Goal: Task Accomplishment & Management: Manage account settings

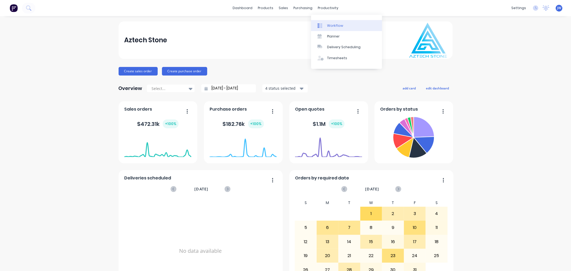
click at [335, 25] on div "Workflow" at bounding box center [335, 25] width 16 height 5
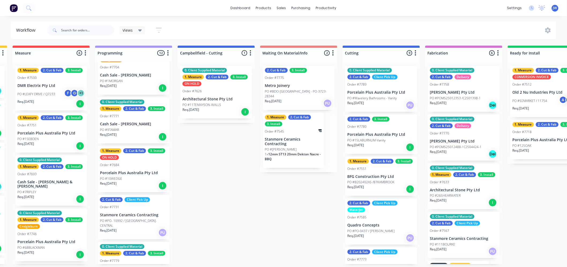
scroll to position [0, 163]
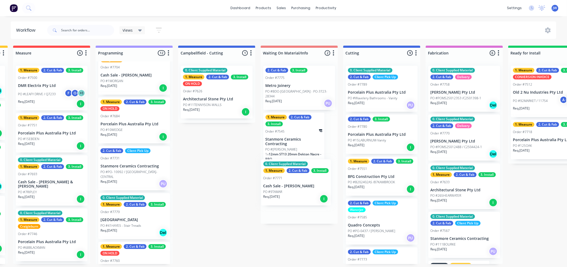
drag, startPoint x: 133, startPoint y: 124, endPoint x: 301, endPoint y: 188, distance: 179.9
click at [301, 188] on div "Submitted 14 Status colour #273444 hex #273444 Save Cancel Summaries Total orde…" at bounding box center [396, 155] width 1127 height 218
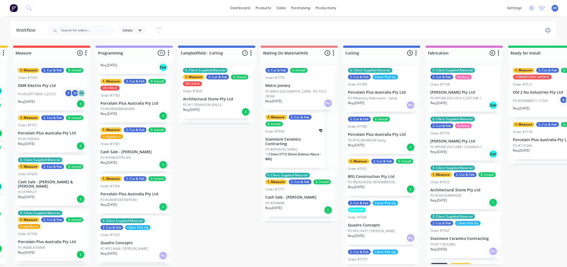
scroll to position [298, 0]
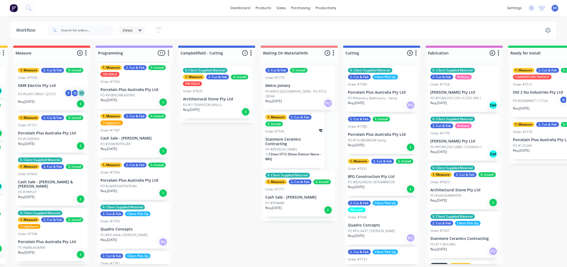
click at [137, 141] on div "PO #35MONTPELIER" at bounding box center [134, 143] width 68 height 5
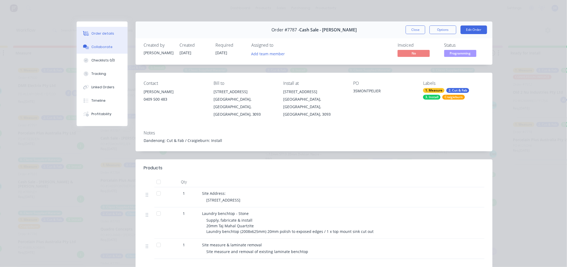
click at [98, 46] on div "Collaborate" at bounding box center [102, 46] width 21 height 5
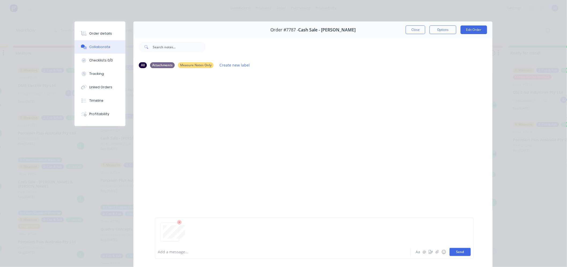
click at [459, 252] on button "Send" at bounding box center [460, 252] width 21 height 8
click at [416, 31] on button "Close" at bounding box center [416, 29] width 20 height 9
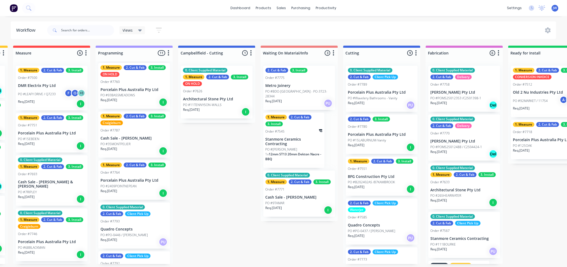
click at [218, 158] on div "Submitted 14 Status colour #273444 hex #273444 Save Cancel Summaries Total orde…" at bounding box center [396, 155] width 1127 height 218
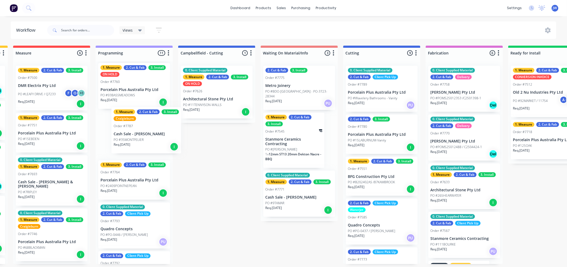
scroll to position [0, 162]
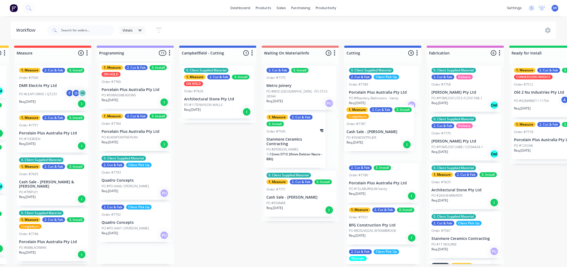
drag, startPoint x: 122, startPoint y: 137, endPoint x: 371, endPoint y: 135, distance: 249.2
click at [371, 135] on div "Submitted 14 Status colour #273444 hex #273444 Save Cancel Summaries Total orde…" at bounding box center [397, 155] width 1127 height 218
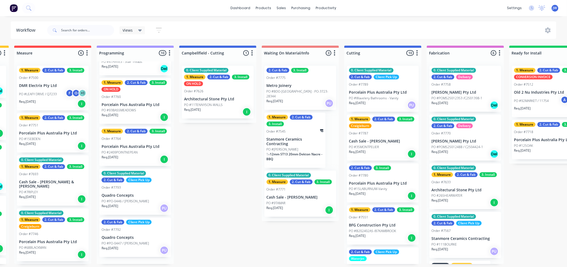
scroll to position [270, 0]
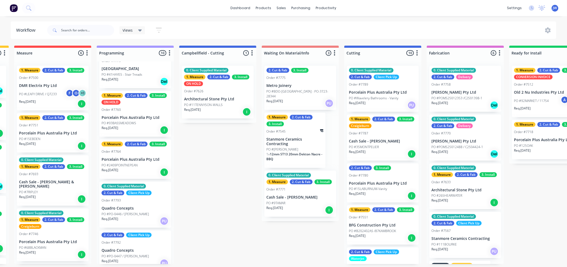
click at [212, 167] on div "Submitted 14 Status colour #273444 hex #273444 Save Cancel Summaries Total orde…" at bounding box center [397, 155] width 1127 height 218
click at [237, 165] on div "Submitted 14 Status colour #273444 hex #273444 Save Cancel Summaries Total orde…" at bounding box center [397, 155] width 1127 height 218
click at [226, 162] on div "Submitted 14 Status colour #273444 hex #273444 Save Cancel Summaries Total orde…" at bounding box center [397, 155] width 1127 height 218
click at [216, 155] on div "Submitted 14 Status colour #273444 hex #273444 Save Cancel Summaries Total orde…" at bounding box center [397, 155] width 1127 height 218
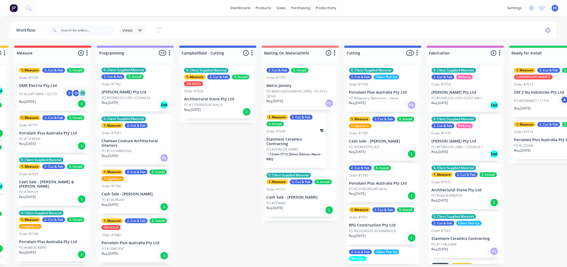
scroll to position [0, 0]
click at [217, 166] on div "Submitted 14 Status colour #273444 hex #273444 Save Cancel Summaries Total orde…" at bounding box center [397, 155] width 1127 height 218
click at [215, 163] on div "Submitted 14 Status colour #273444 hex #273444 Save Cancel Summaries Total orde…" at bounding box center [397, 155] width 1127 height 218
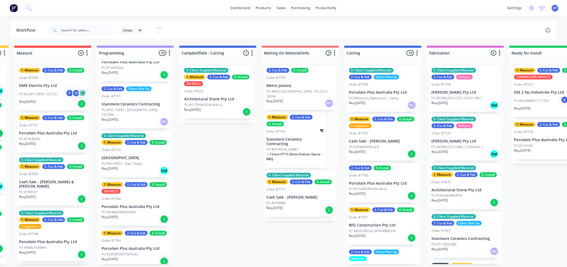
scroll to position [151, 0]
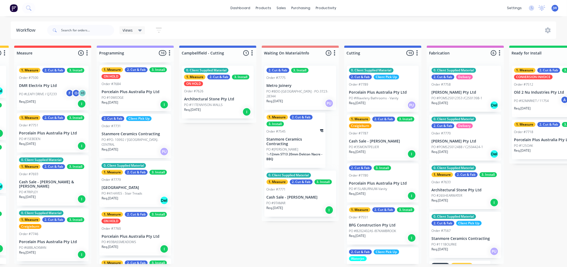
drag, startPoint x: 189, startPoint y: 166, endPoint x: 177, endPoint y: 173, distance: 14.2
click at [189, 166] on div "Submitted 14 Status colour #273444 hex #273444 Save Cancel Summaries Total orde…" at bounding box center [397, 155] width 1127 height 218
click at [131, 170] on div "2. Cut & Fab" at bounding box center [136, 172] width 23 height 5
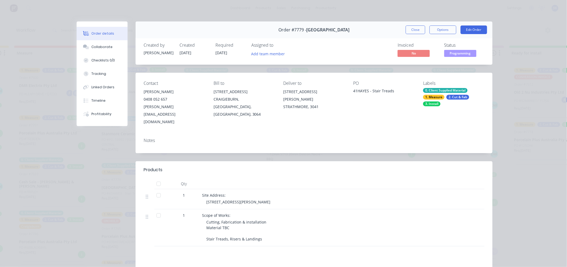
click at [458, 98] on div "2. Cut & Fab" at bounding box center [457, 97] width 23 height 5
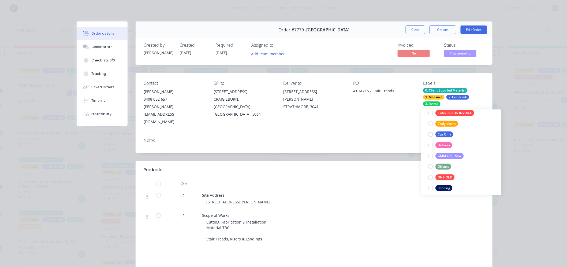
scroll to position [112, 0]
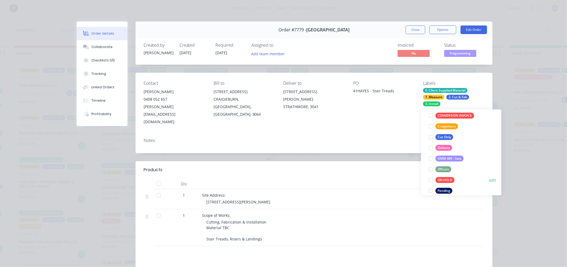
click at [444, 177] on div "ON HOLD" at bounding box center [445, 180] width 19 height 6
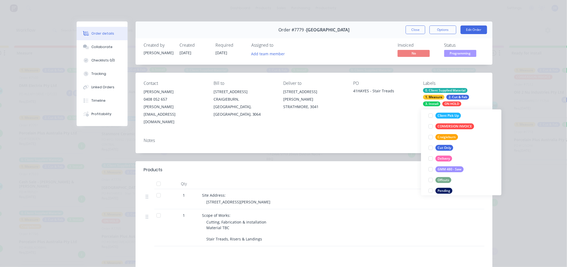
scroll to position [15, 0]
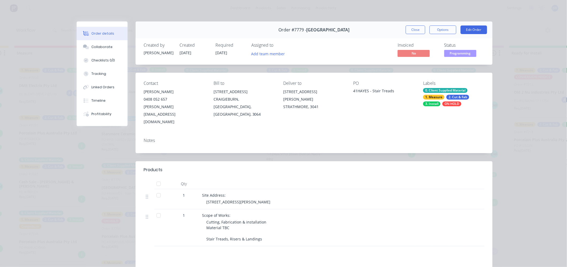
click at [525, 159] on div "Order details Collaborate Checklists 0/0 Tracking Linked Orders Timeline Profit…" at bounding box center [283, 133] width 567 height 267
click at [418, 32] on button "Close" at bounding box center [416, 29] width 20 height 9
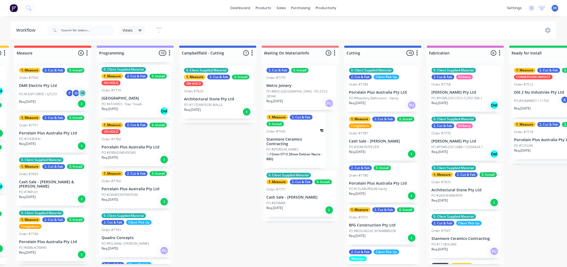
scroll to position [217, 0]
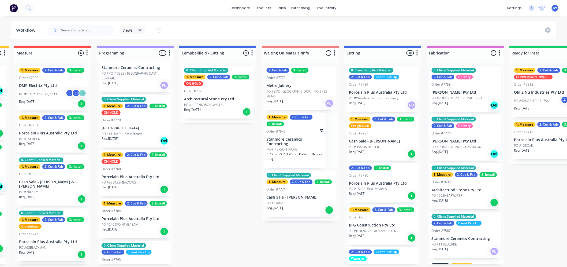
click at [132, 222] on p "PO #2409POINTNEPEAN" at bounding box center [120, 224] width 36 height 5
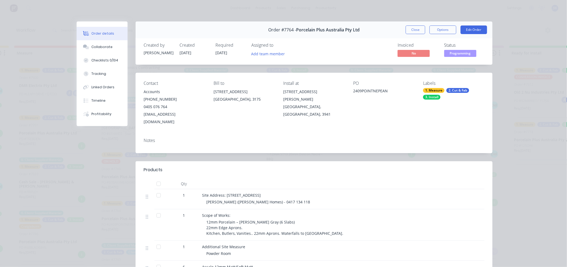
click at [456, 88] on div "2. Cut & Fab" at bounding box center [457, 90] width 23 height 5
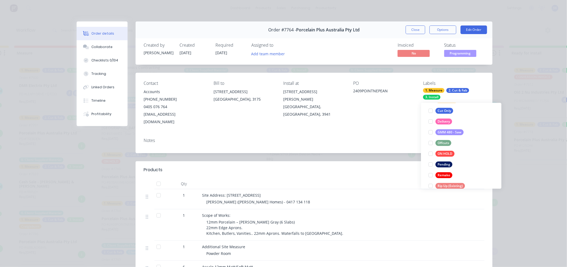
scroll to position [141, 0]
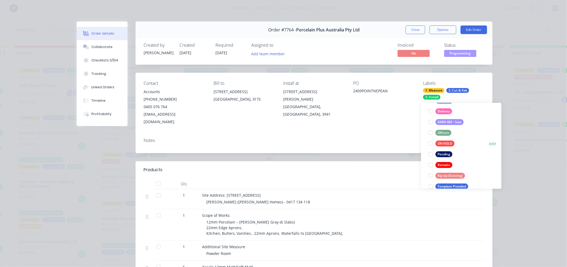
click at [439, 140] on div "ON HOLD" at bounding box center [445, 143] width 19 height 6
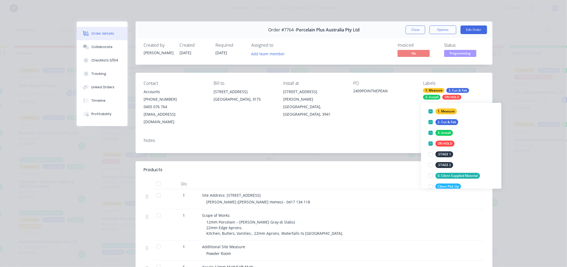
click at [525, 89] on div "Order details Collaborate Checklists 0/134 Tracking Linked Orders Timeline Prof…" at bounding box center [283, 133] width 567 height 267
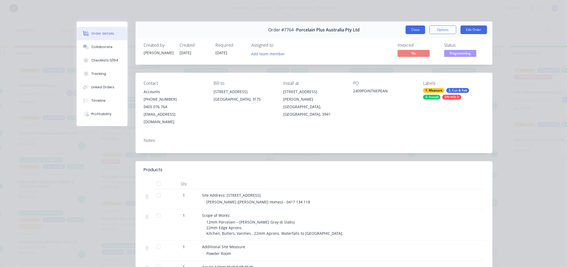
click at [414, 29] on button "Close" at bounding box center [416, 29] width 20 height 9
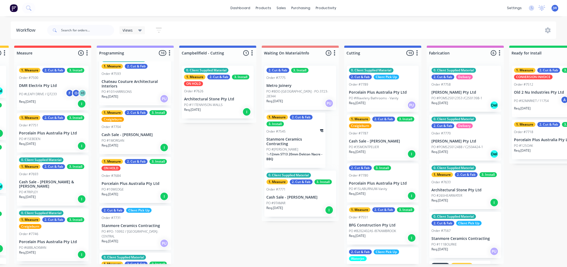
scroll to position [30, 0]
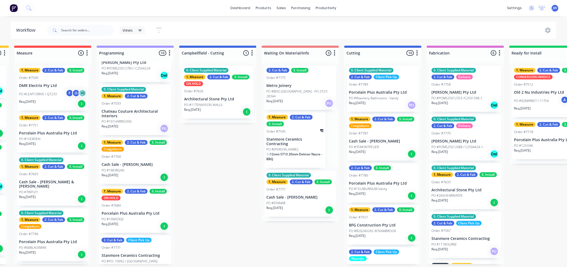
click at [133, 159] on div "1. Measure 2. Cut & Fab 3. Install Craigieburn Order #7704 Cash Sale - [PERSON_…" at bounding box center [135, 161] width 72 height 46
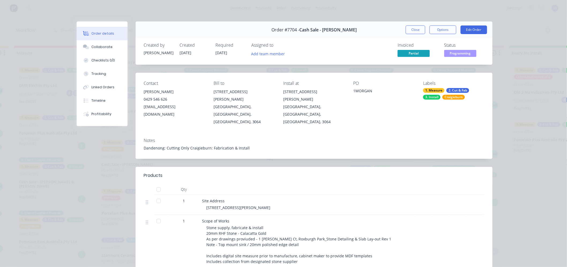
click at [454, 98] on div "Craigieburn" at bounding box center [453, 97] width 23 height 5
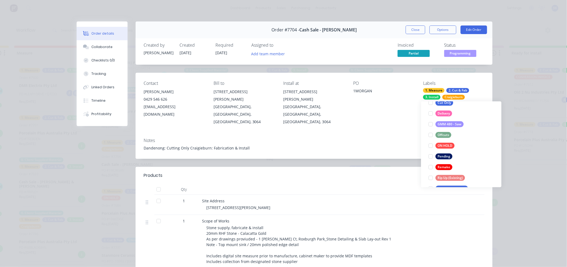
scroll to position [149, 0]
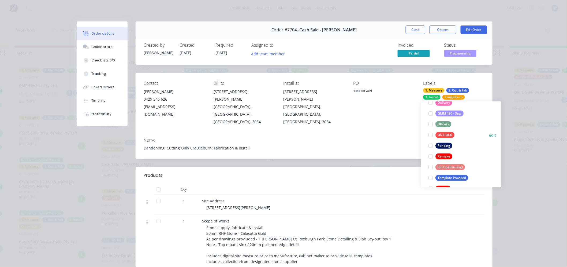
click at [439, 133] on div "ON HOLD" at bounding box center [445, 135] width 19 height 6
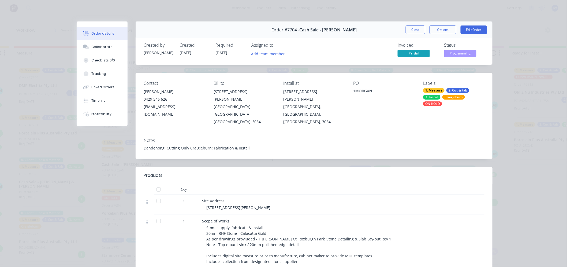
click at [525, 114] on div "Order details Collaborate Checklists 0/0 Tracking Linked Orders Timeline Profit…" at bounding box center [283, 133] width 567 height 267
click at [410, 30] on button "Close" at bounding box center [416, 29] width 20 height 9
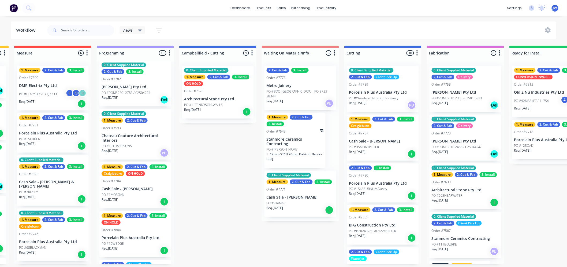
scroll to position [0, 0]
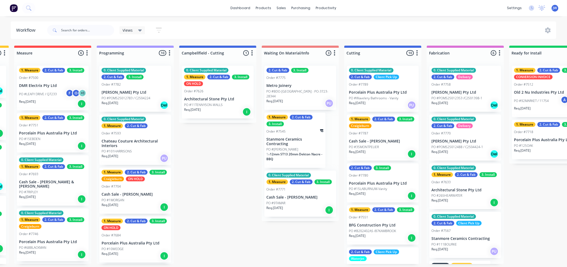
click at [199, 168] on div "Submitted 14 Status colour #273444 hex #273444 Save Cancel Summaries Total orde…" at bounding box center [397, 155] width 1127 height 218
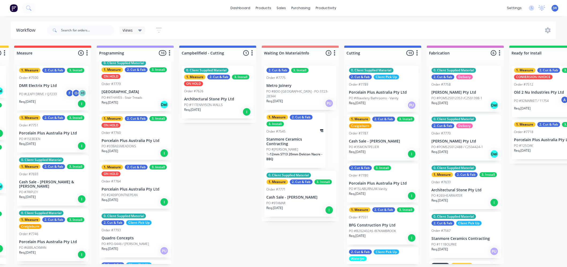
scroll to position [224, 0]
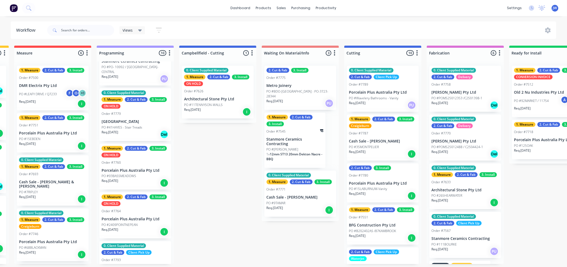
click at [201, 215] on div "Submitted 14 Status colour #273444 hex #273444 Save Cancel Summaries Total orde…" at bounding box center [397, 155] width 1127 height 218
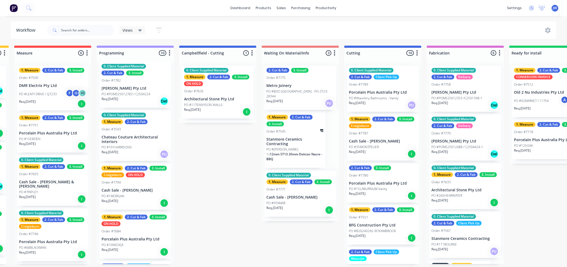
scroll to position [0, 0]
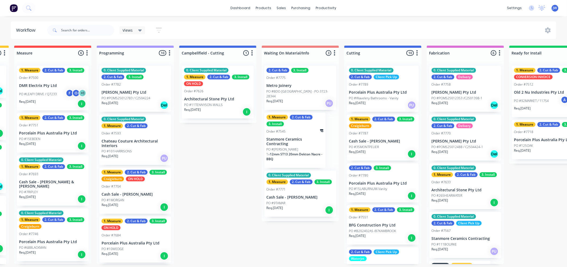
click at [208, 170] on div "Submitted 14 Status colour #273444 hex #273444 Save Cancel Summaries Total orde…" at bounding box center [397, 155] width 1127 height 218
click at [225, 142] on div "Submitted 14 Status colour #273444 hex #273444 Save Cancel Summaries Total orde…" at bounding box center [397, 155] width 1127 height 218
click at [331, 28] on div "Workflow" at bounding box center [336, 25] width 16 height 5
click at [331, 34] on div "Planner" at bounding box center [334, 36] width 13 height 5
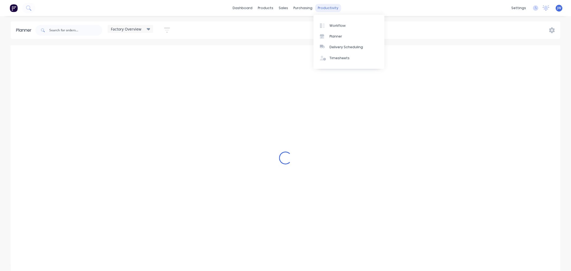
click at [323, 9] on div "productivity" at bounding box center [328, 8] width 26 height 8
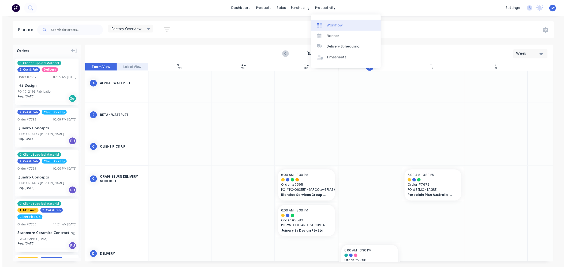
scroll to position [0, 0]
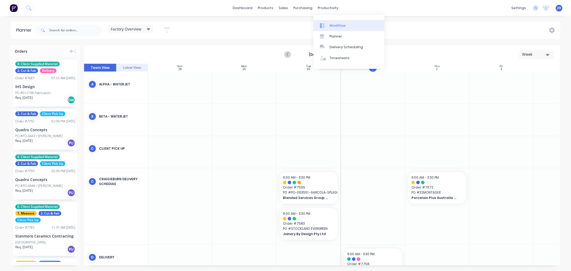
click at [337, 27] on div "Workflow" at bounding box center [338, 25] width 16 height 5
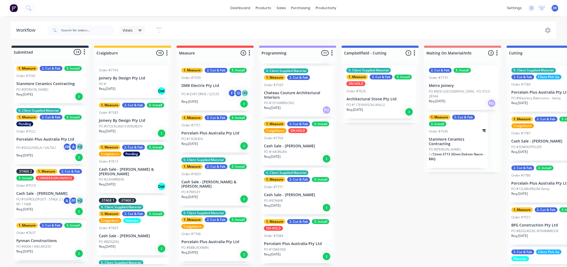
scroll to position [34, 0]
